Goal: Information Seeking & Learning: Learn about a topic

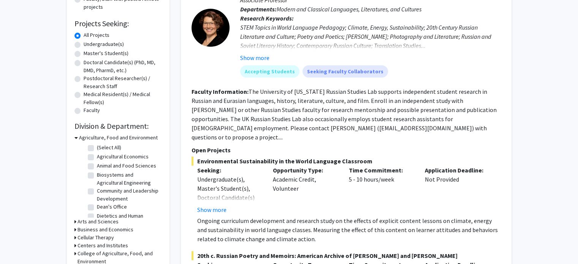
scroll to position [114, 0]
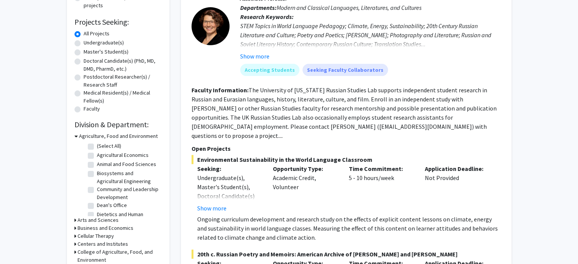
click at [84, 42] on label "Undergraduate(s)" at bounding box center [104, 43] width 40 height 8
click at [84, 42] on input "Undergraduate(s)" at bounding box center [86, 41] width 5 height 5
radio input "true"
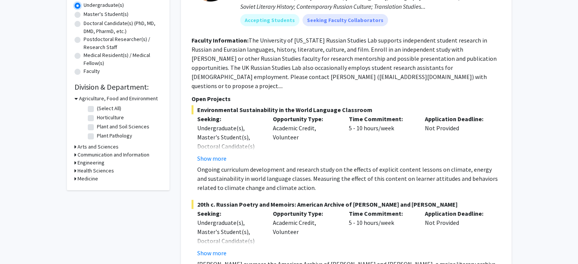
scroll to position [152, 0]
click at [79, 97] on h3 "Agriculture, Food and Environment" at bounding box center [118, 98] width 79 height 8
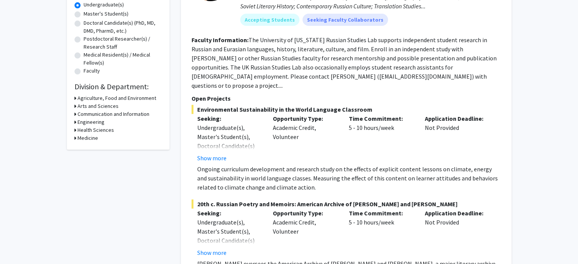
click at [81, 100] on h3 "Agriculture, Food and Environment" at bounding box center [117, 98] width 79 height 8
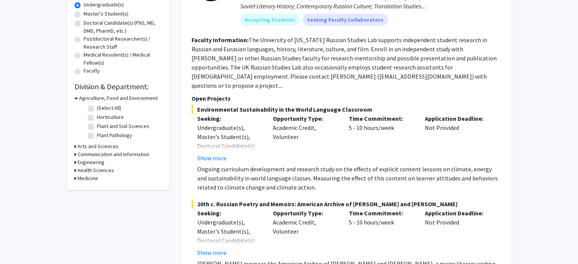
click at [82, 98] on h3 "Agriculture, Food and Environment" at bounding box center [118, 98] width 79 height 8
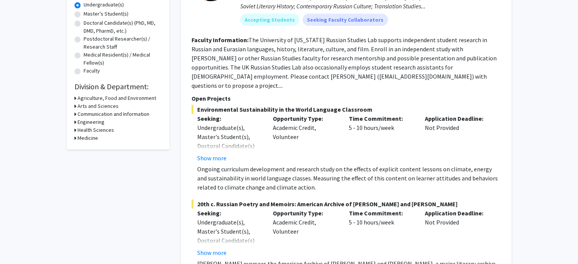
click at [88, 135] on h3 "Medicine" at bounding box center [88, 138] width 21 height 8
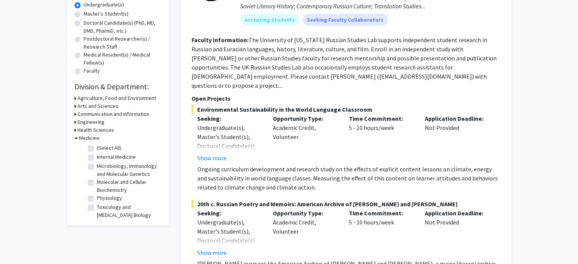
scroll to position [0, 0]
click at [97, 148] on label "(Select All)" at bounding box center [109, 148] width 24 height 8
click at [97, 148] on input "(Select All)" at bounding box center [99, 146] width 5 height 5
checkbox input "true"
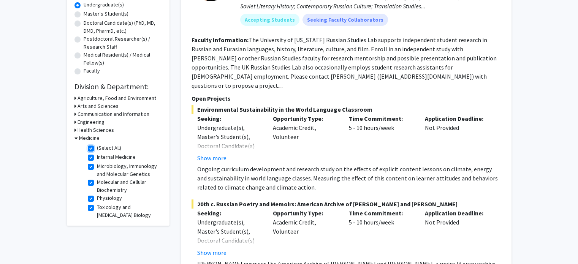
checkbox input "true"
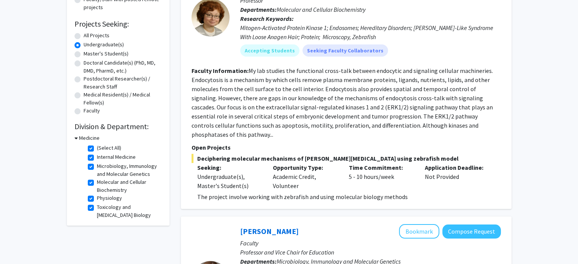
scroll to position [114, 0]
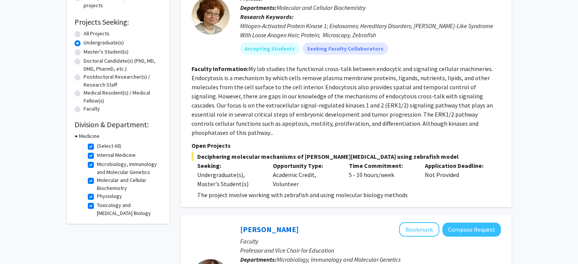
click at [80, 135] on h3 "Medicine" at bounding box center [89, 136] width 21 height 8
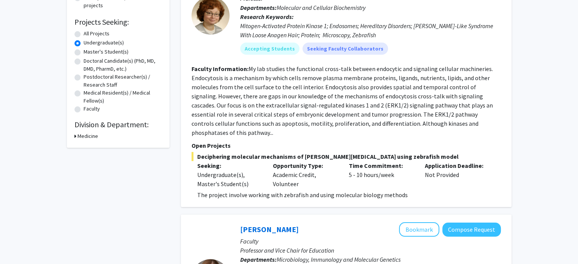
click at [81, 138] on h3 "Medicine" at bounding box center [88, 136] width 21 height 8
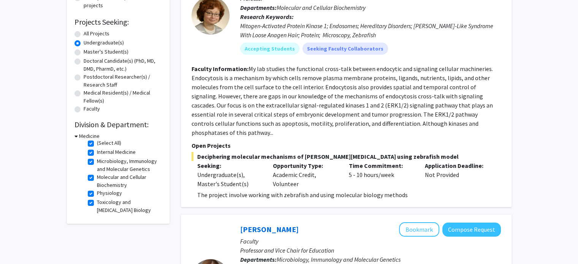
scroll to position [0, 0]
click at [97, 147] on label "(Select All)" at bounding box center [109, 146] width 24 height 8
click at [97, 147] on input "(Select All)" at bounding box center [99, 144] width 5 height 5
checkbox input "false"
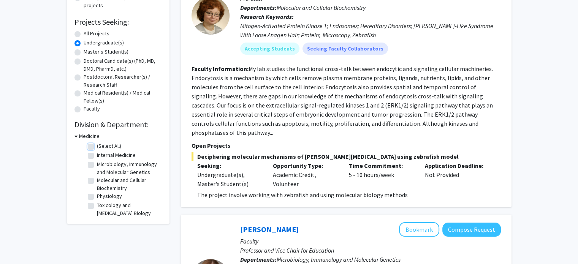
checkbox input "false"
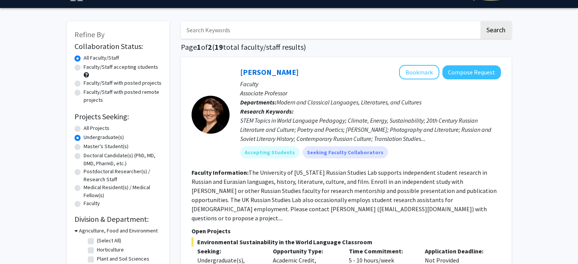
scroll to position [114, 0]
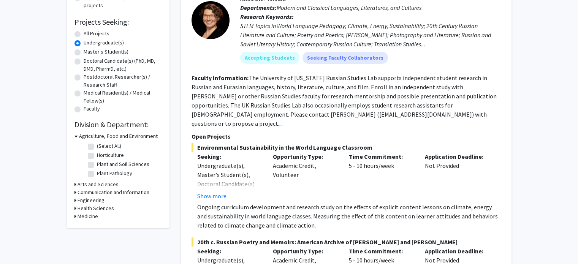
click at [89, 212] on h3 "Health Sciences" at bounding box center [96, 209] width 37 height 8
click at [90, 231] on h3 "Medicine" at bounding box center [88, 229] width 21 height 8
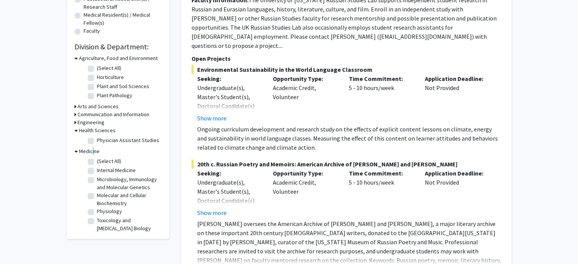
scroll to position [228, 0]
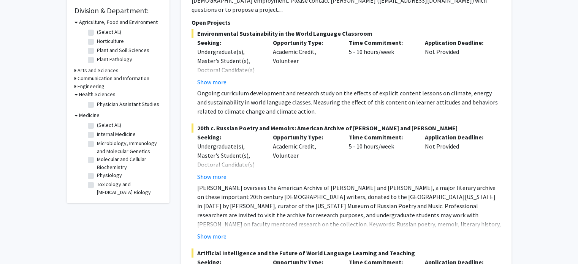
click at [97, 191] on label "Toxicology and Cancer Biology" at bounding box center [128, 189] width 63 height 16
click at [97, 186] on input "Toxicology and Cancer Biology" at bounding box center [99, 183] width 5 height 5
checkbox input "true"
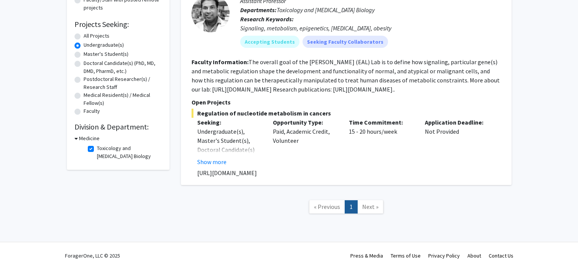
scroll to position [114, 0]
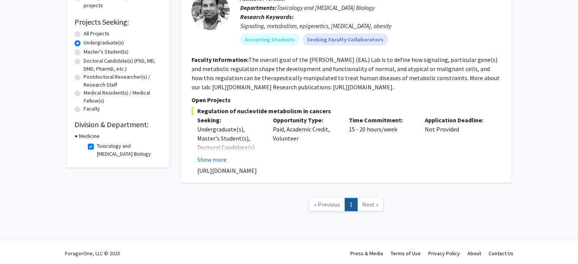
click at [97, 147] on label "Toxicology and Cancer Biology" at bounding box center [128, 150] width 63 height 16
click at [97, 147] on input "Toxicology and Cancer Biology" at bounding box center [99, 144] width 5 height 5
checkbox input "false"
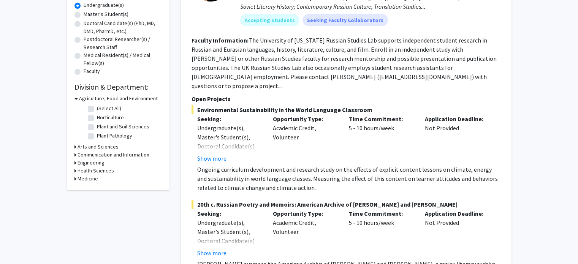
scroll to position [152, 0]
click at [78, 99] on div "Agriculture, Food and Environment" at bounding box center [118, 98] width 87 height 8
click at [75, 99] on icon at bounding box center [76, 98] width 3 height 8
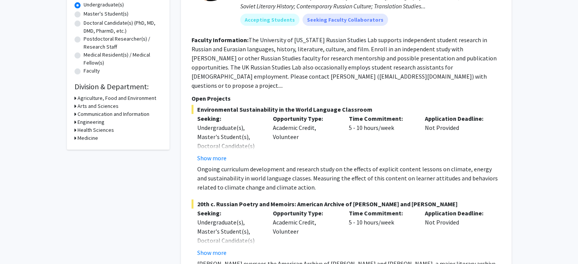
click at [75, 138] on icon at bounding box center [76, 138] width 2 height 8
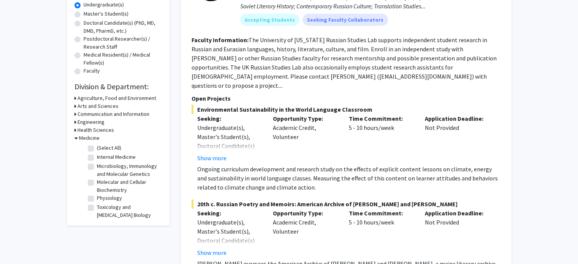
click at [97, 149] on label "(Select All)" at bounding box center [109, 148] width 24 height 8
click at [97, 149] on input "(Select All)" at bounding box center [99, 146] width 5 height 5
checkbox input "true"
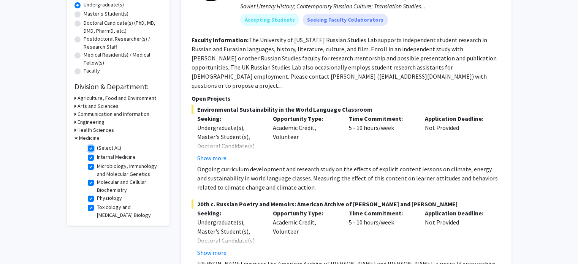
checkbox input "true"
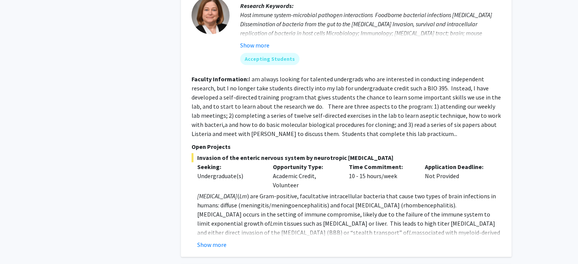
scroll to position [380, 0]
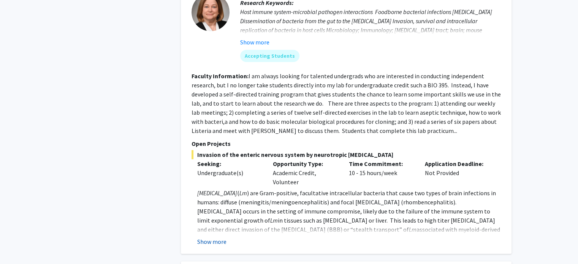
click at [205, 237] on button "Show more" at bounding box center [211, 241] width 29 height 9
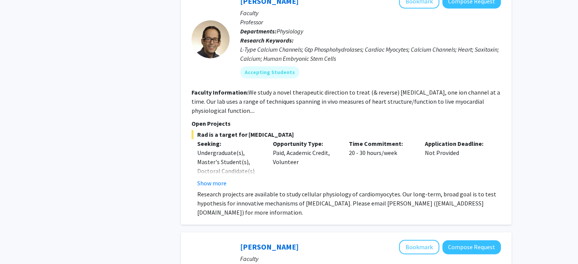
scroll to position [1141, 0]
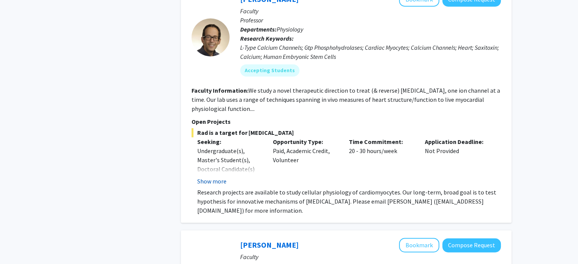
click at [207, 177] on button "Show more" at bounding box center [211, 181] width 29 height 9
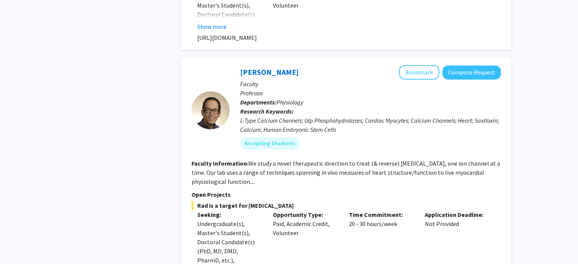
scroll to position [1065, 0]
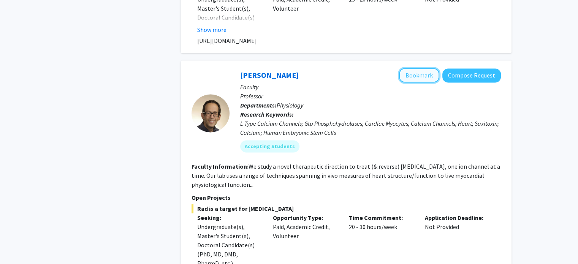
click at [416, 68] on button "Bookmark" at bounding box center [419, 75] width 40 height 14
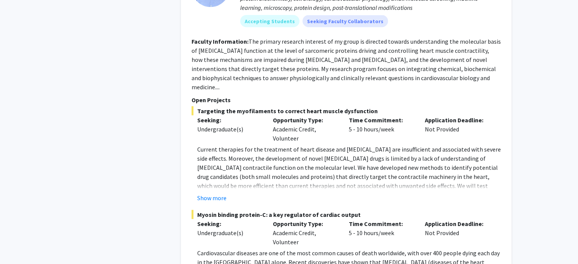
scroll to position [1483, 0]
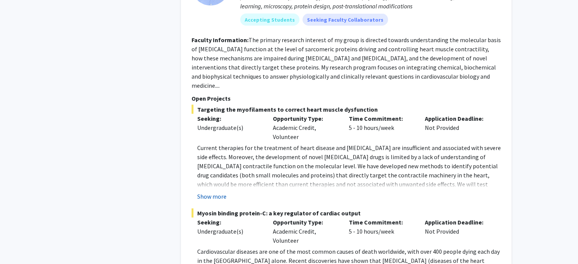
click at [200, 192] on button "Show more" at bounding box center [211, 196] width 29 height 9
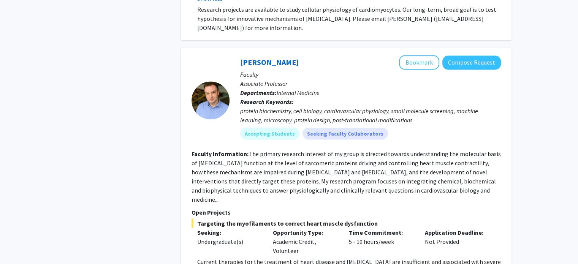
scroll to position [1369, 0]
click at [407, 56] on button "Bookmark" at bounding box center [419, 63] width 40 height 14
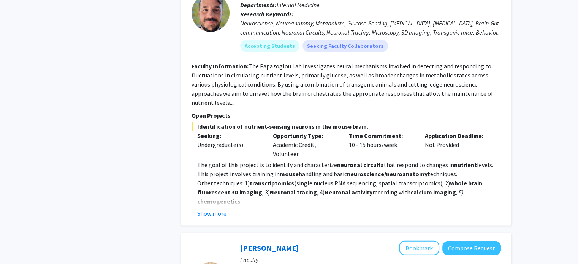
scroll to position [1977, 0]
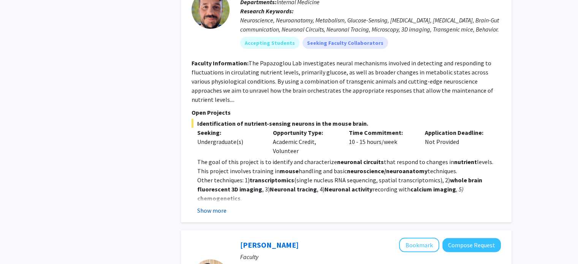
click at [206, 206] on button "Show more" at bounding box center [211, 210] width 29 height 9
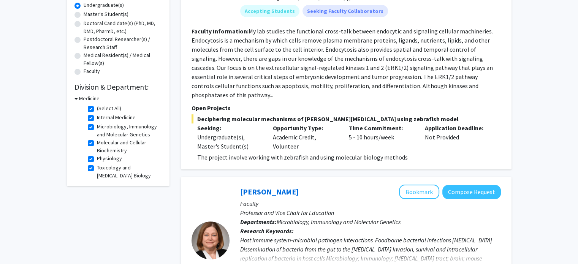
scroll to position [152, 0]
click at [97, 109] on label "(Select All)" at bounding box center [109, 108] width 24 height 8
click at [97, 109] on input "(Select All)" at bounding box center [99, 106] width 5 height 5
checkbox input "false"
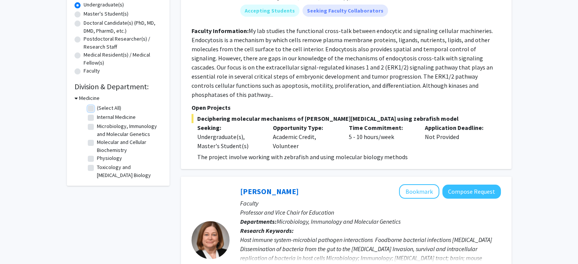
checkbox input "false"
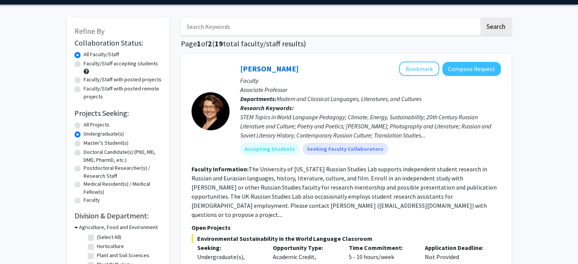
scroll to position [114, 0]
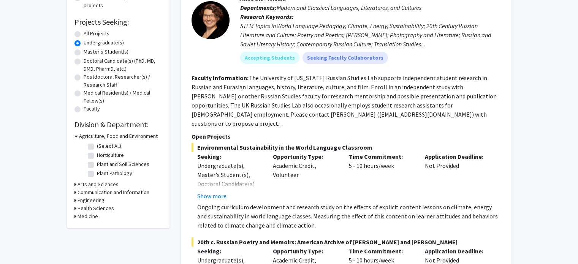
click at [73, 207] on div "Refine By Collaboration Status: Collaboration Status All Faculty/Staff Collabor…" at bounding box center [118, 78] width 103 height 302
click at [75, 207] on icon at bounding box center [76, 209] width 2 height 8
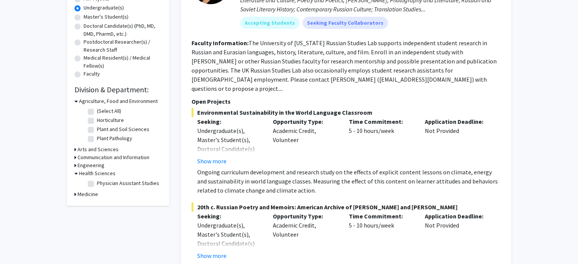
scroll to position [152, 0]
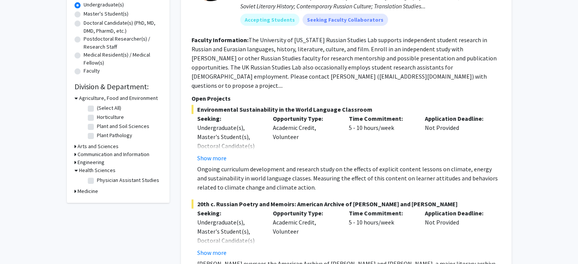
click at [97, 181] on label "Physician Assistant Studies" at bounding box center [128, 180] width 62 height 8
click at [97, 181] on input "Physician Assistant Studies" at bounding box center [99, 178] width 5 height 5
checkbox input "true"
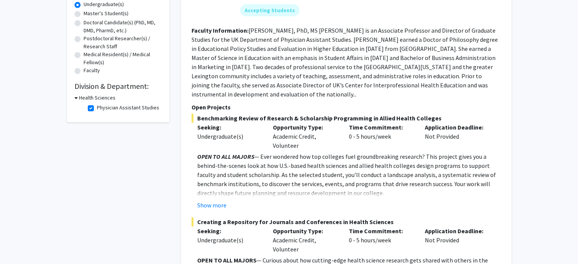
scroll to position [152, 0]
click at [87, 111] on fg-checkbox-list "Physician Assistant Studies Physician Assistant Studies" at bounding box center [124, 108] width 76 height 13
click at [97, 109] on label "Physician Assistant Studies" at bounding box center [128, 108] width 62 height 8
click at [97, 109] on input "Physician Assistant Studies" at bounding box center [99, 106] width 5 height 5
checkbox input "false"
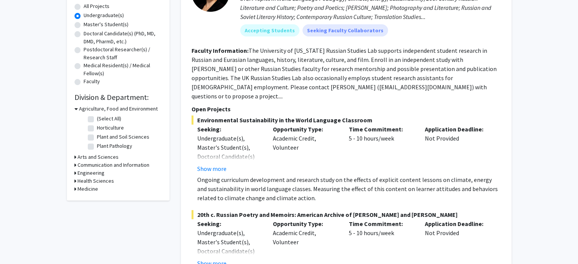
scroll to position [152, 0]
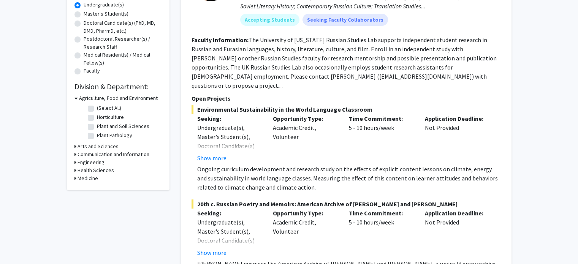
click at [79, 179] on h3 "Medicine" at bounding box center [88, 179] width 21 height 8
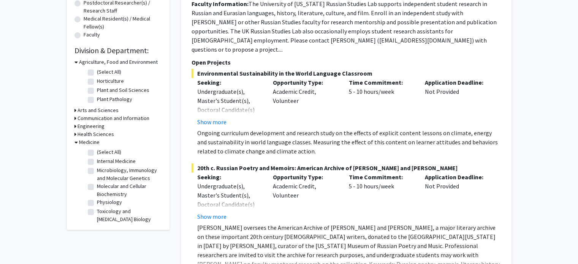
scroll to position [190, 0]
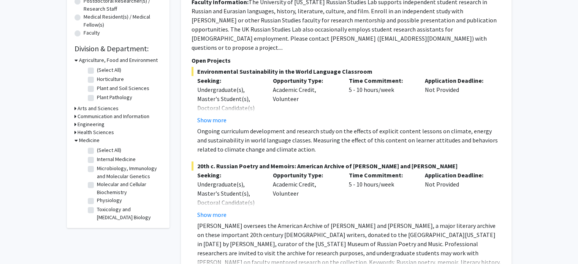
click at [97, 150] on label "(Select All)" at bounding box center [109, 150] width 24 height 8
click at [97, 150] on input "(Select All)" at bounding box center [99, 148] width 5 height 5
checkbox input "true"
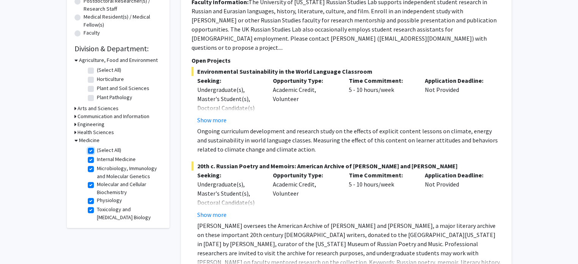
checkbox input "true"
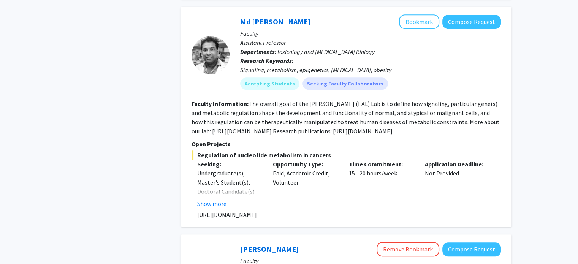
scroll to position [646, 0]
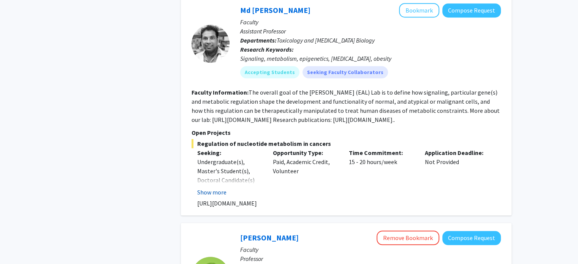
click at [201, 188] on button "Show more" at bounding box center [211, 192] width 29 height 9
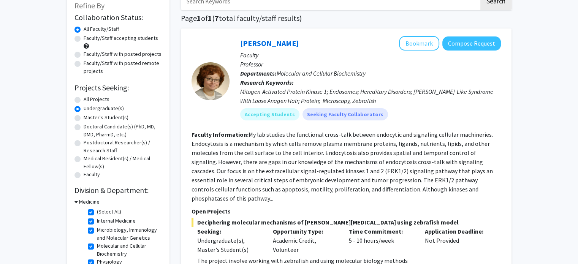
scroll to position [41, 0]
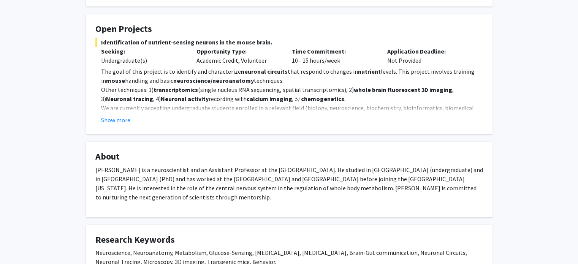
scroll to position [76, 0]
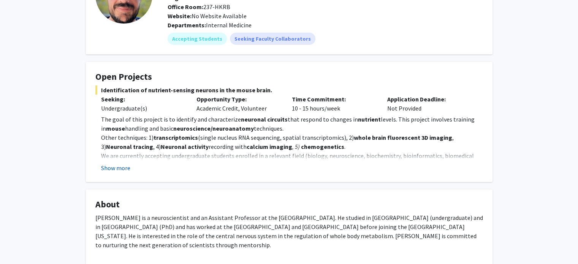
click at [118, 164] on button "Show more" at bounding box center [115, 167] width 29 height 9
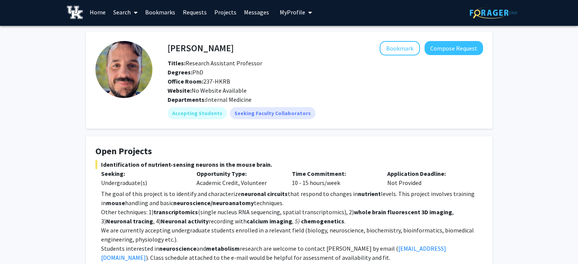
scroll to position [0, 0]
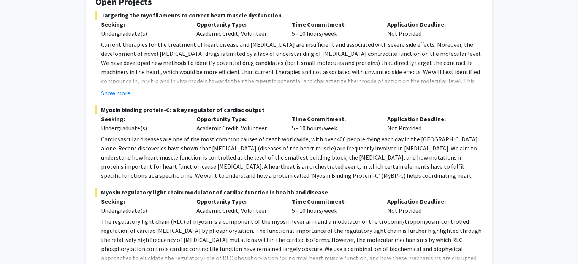
scroll to position [152, 0]
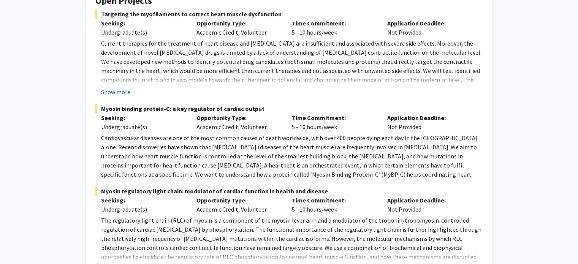
click at [117, 90] on button "Show more" at bounding box center [115, 91] width 29 height 9
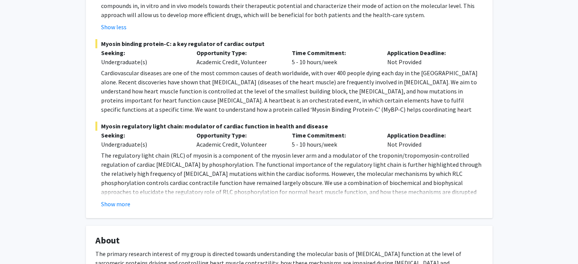
scroll to position [228, 0]
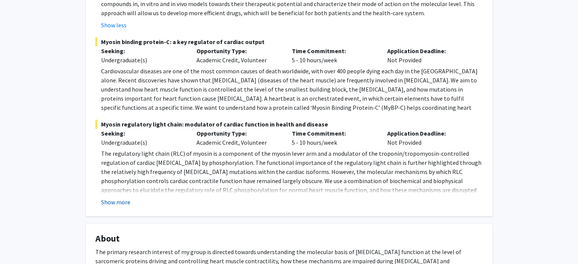
click at [106, 204] on button "Show more" at bounding box center [115, 202] width 29 height 9
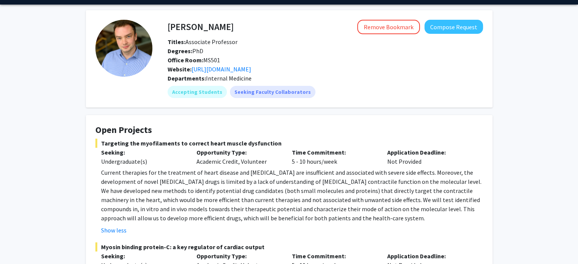
scroll to position [0, 0]
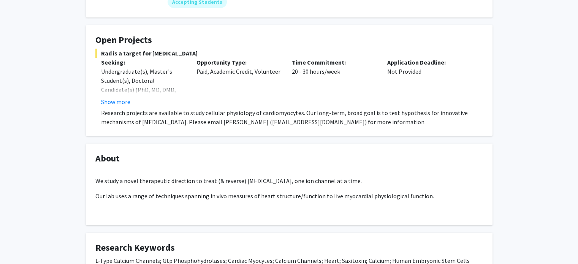
scroll to position [114, 0]
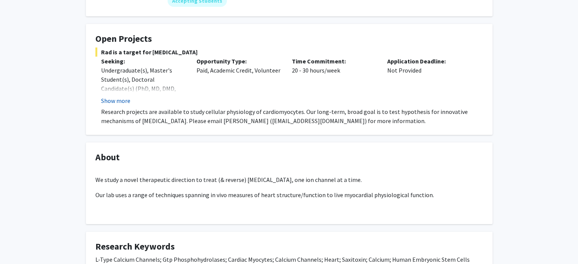
click at [122, 100] on button "Show more" at bounding box center [115, 100] width 29 height 9
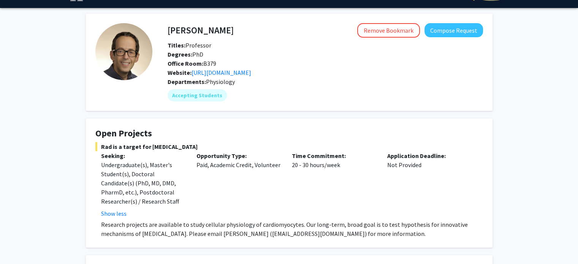
scroll to position [0, 0]
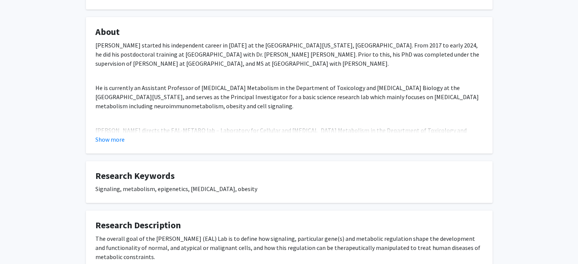
scroll to position [228, 0]
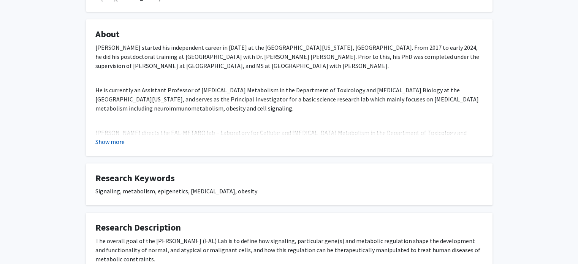
click at [113, 144] on button "Show more" at bounding box center [109, 141] width 29 height 9
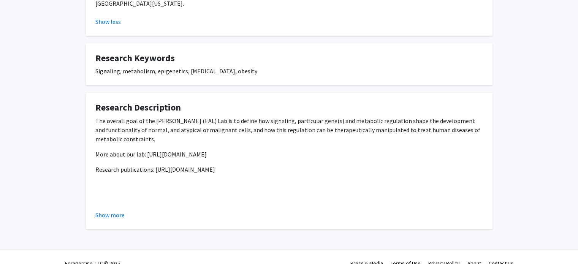
scroll to position [379, 0]
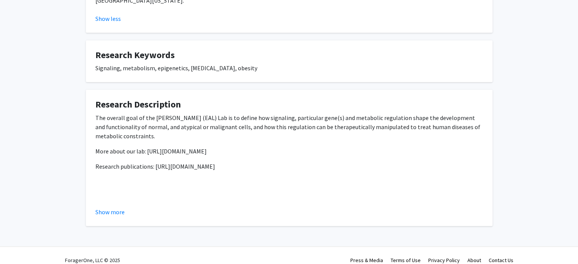
drag, startPoint x: 145, startPoint y: 140, endPoint x: 229, endPoint y: 140, distance: 83.6
click at [229, 147] on p "More about our lab: https://eal-metabolab.com/" at bounding box center [289, 151] width 388 height 9
copy p "https://eal-metabolab.com/"
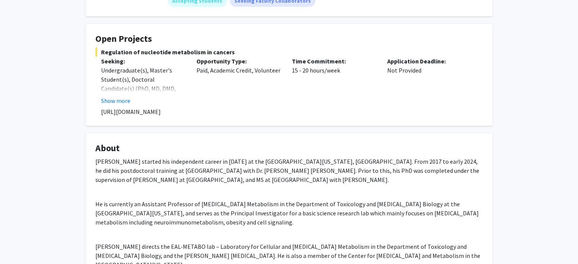
scroll to position [113, 0]
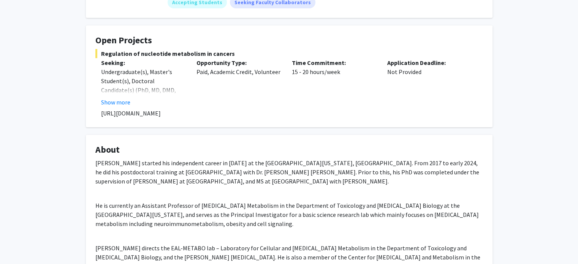
click at [93, 155] on fg-card "About Eunus started his independent career in 2024 at the University of Kentuck…" at bounding box center [289, 217] width 407 height 164
click at [112, 103] on button "Show more" at bounding box center [115, 102] width 29 height 9
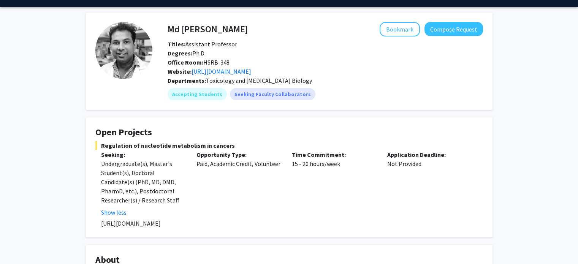
scroll to position [0, 0]
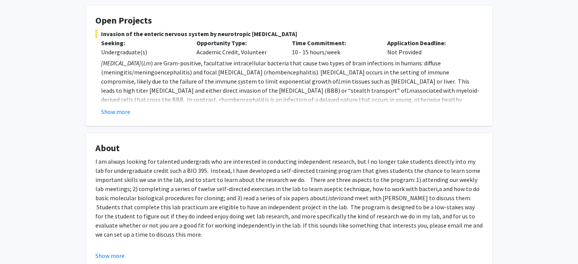
scroll to position [190, 0]
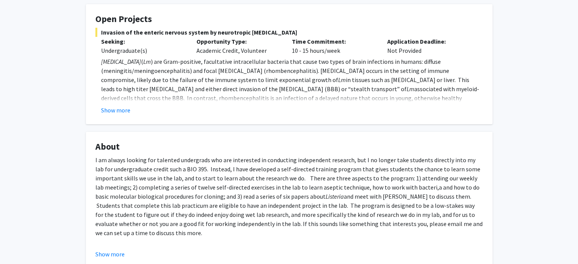
click at [101, 107] on button "Show more" at bounding box center [115, 110] width 29 height 9
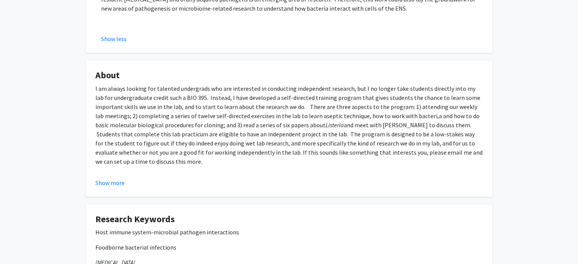
scroll to position [456, 0]
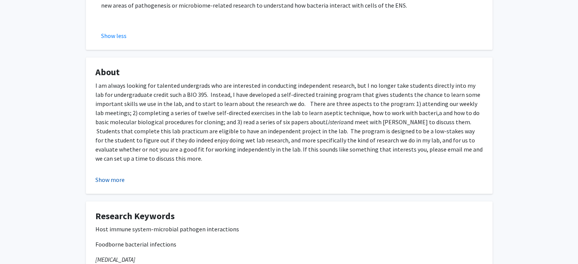
click at [112, 175] on button "Show more" at bounding box center [109, 179] width 29 height 9
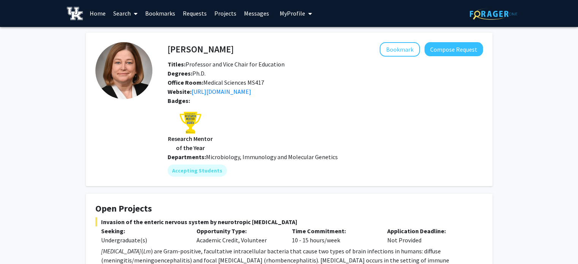
scroll to position [0, 0]
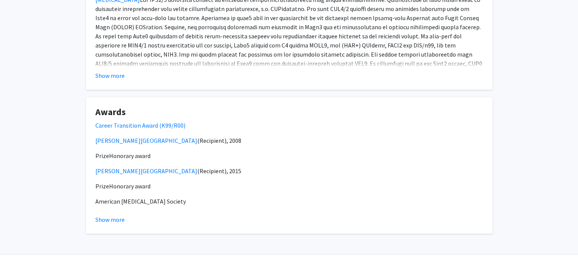
scroll to position [594, 0]
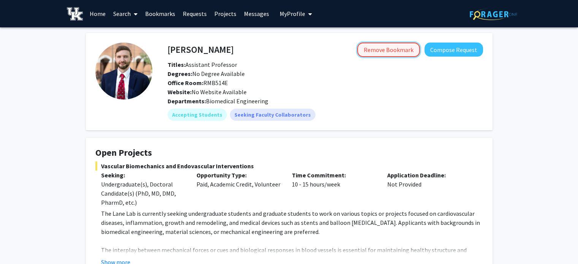
click at [404, 50] on button "Remove Bookmark" at bounding box center [388, 50] width 63 height 14
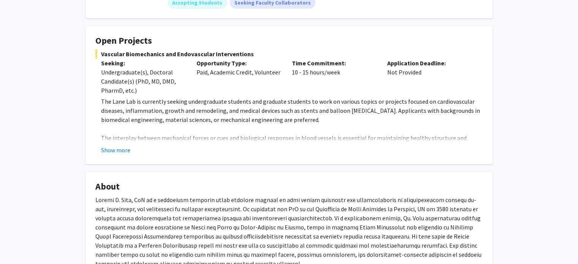
scroll to position [114, 0]
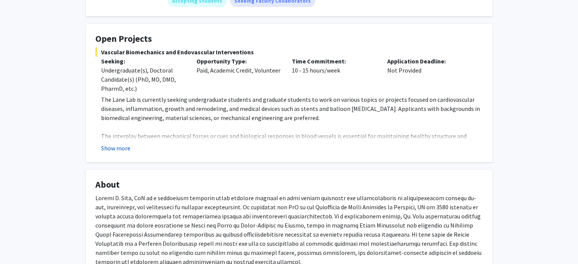
click at [111, 149] on button "Show more" at bounding box center [115, 148] width 29 height 9
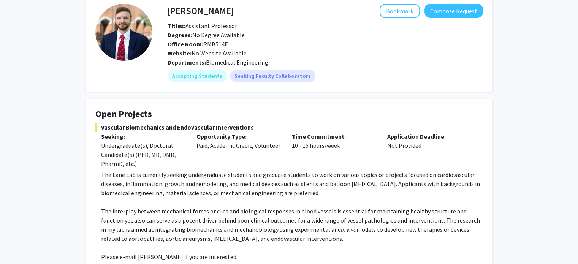
scroll to position [0, 0]
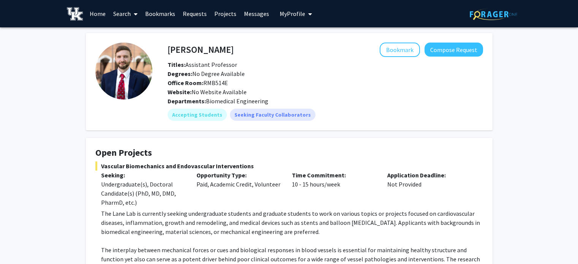
click at [126, 56] on img at bounding box center [123, 71] width 57 height 57
click at [172, 12] on link "Bookmarks" at bounding box center [160, 13] width 38 height 27
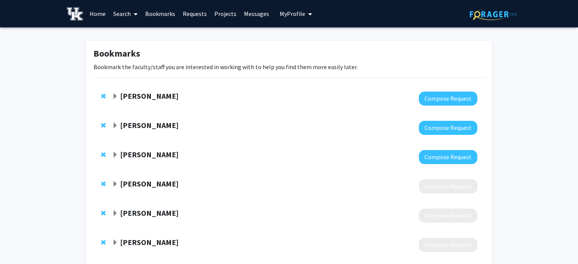
click at [208, 15] on link "Requests" at bounding box center [195, 13] width 32 height 27
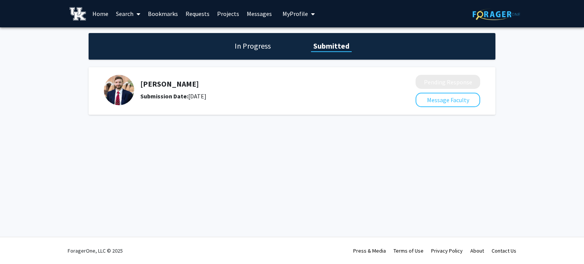
click at [260, 43] on h1 "In Progress" at bounding box center [252, 46] width 41 height 11
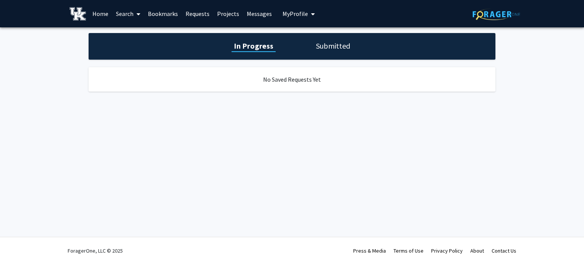
click at [331, 50] on h1 "Submitted" at bounding box center [333, 46] width 39 height 11
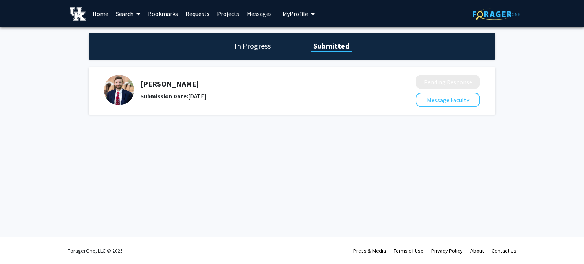
click at [167, 11] on link "Bookmarks" at bounding box center [163, 13] width 38 height 27
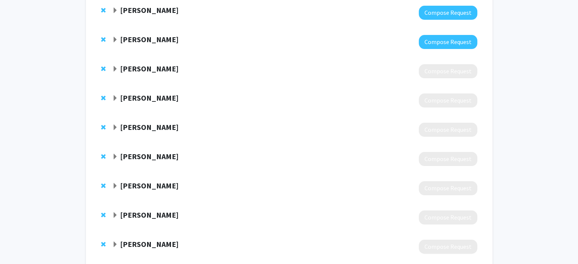
scroll to position [114, 0]
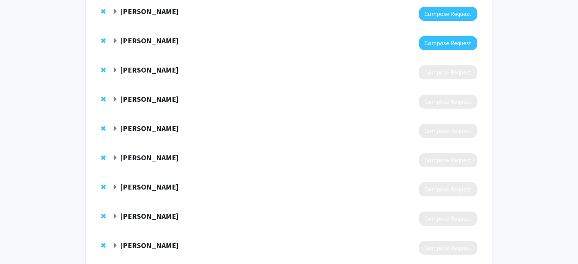
click at [104, 69] on span "Remove Jonathan Zuidema from bookmarks" at bounding box center [103, 70] width 5 height 6
click at [104, 69] on span "Remove Jonathan Wenk from bookmarks" at bounding box center [103, 70] width 5 height 6
click at [104, 69] on span "Remove Abhijit Patwardhan from bookmarks" at bounding box center [103, 70] width 5 height 6
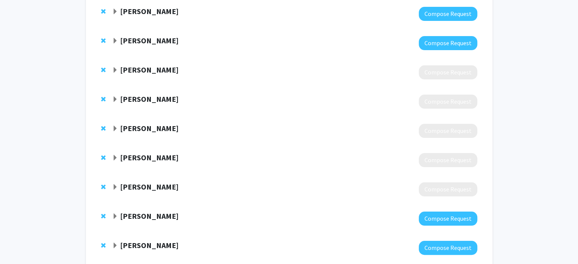
click at [104, 69] on span "Remove Guigen Zhang from bookmarks" at bounding box center [103, 70] width 5 height 6
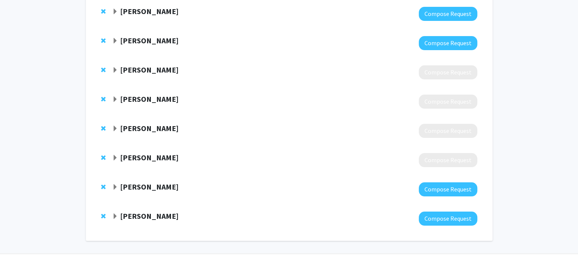
click at [104, 69] on span "Remove Guoqiang Yu from bookmarks" at bounding box center [103, 70] width 5 height 6
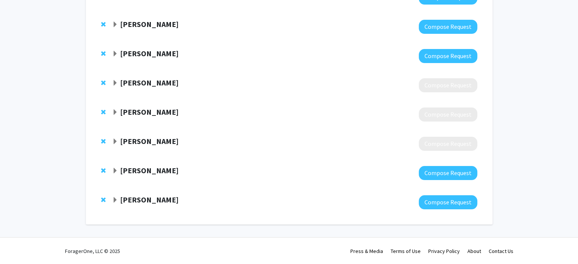
click at [104, 69] on div "[PERSON_NAME] Compose Request" at bounding box center [290, 55] width 392 height 29
click at [103, 78] on div at bounding box center [105, 82] width 8 height 9
click at [103, 81] on span "Remove Caigang Zhu from bookmarks" at bounding box center [103, 83] width 5 height 6
click at [105, 112] on div at bounding box center [105, 112] width 8 height 9
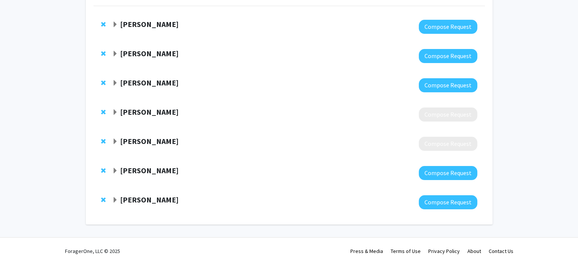
click at [103, 109] on span "Remove Sridhar Sunderam from bookmarks" at bounding box center [103, 112] width 5 height 6
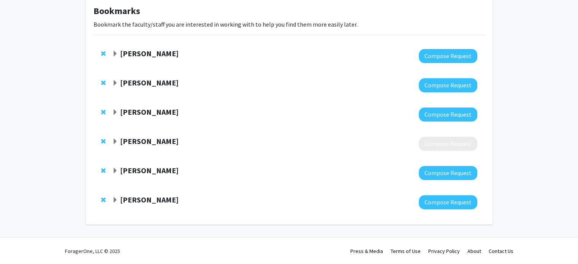
click at [99, 138] on div "[PERSON_NAME] Compose Request" at bounding box center [290, 143] width 392 height 29
click at [104, 138] on span "Remove David Pienkowski from bookmarks" at bounding box center [103, 141] width 5 height 6
